Goal: Navigation & Orientation: Find specific page/section

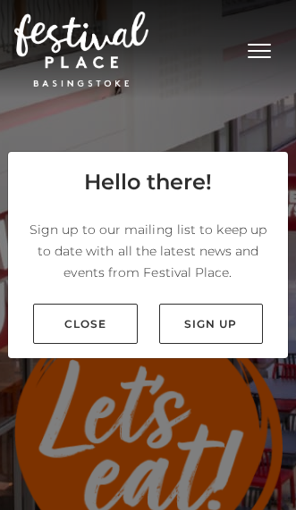
click at [109, 344] on link "Close" at bounding box center [85, 324] width 105 height 40
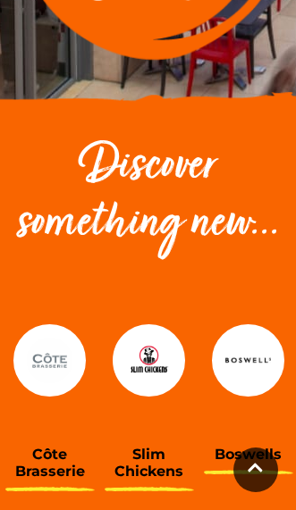
scroll to position [516, 0]
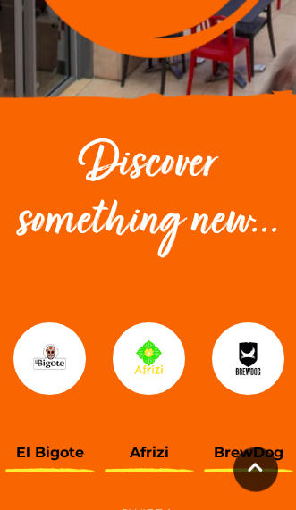
click at [249, 444] on h3 "BrewDog" at bounding box center [248, 452] width 72 height 17
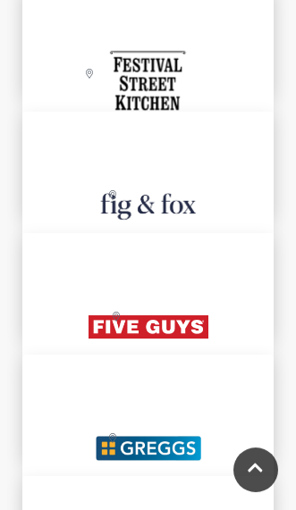
scroll to position [3449, 0]
click at [184, 327] on img at bounding box center [149, 327] width 188 height 188
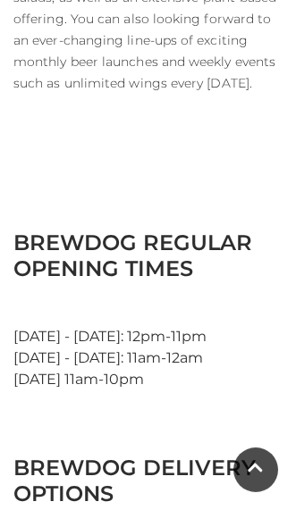
scroll to position [981, 0]
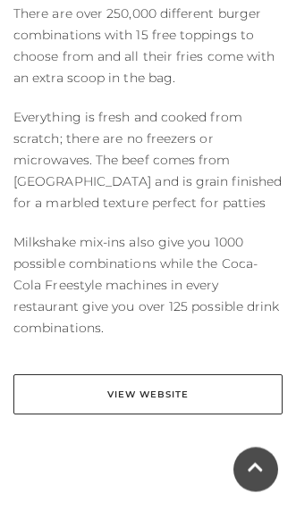
scroll to position [1010, 0]
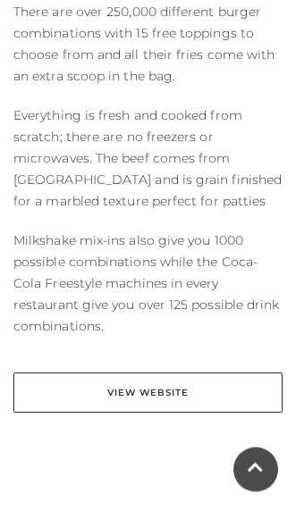
click at [185, 373] on link "View Website" at bounding box center [147, 393] width 269 height 40
